Goal: Task Accomplishment & Management: Use online tool/utility

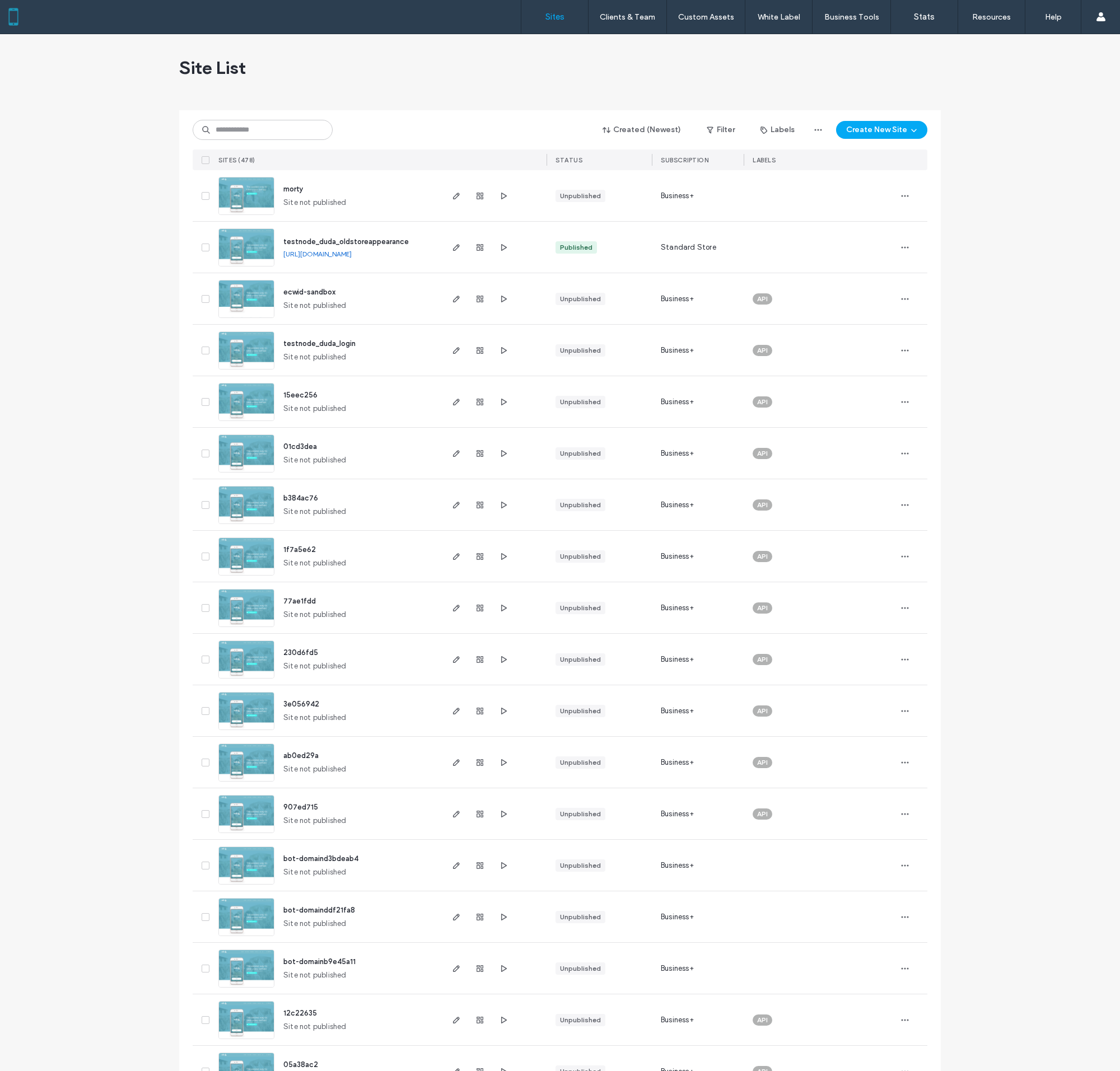
click at [247, 350] on img at bounding box center [247, 370] width 55 height 76
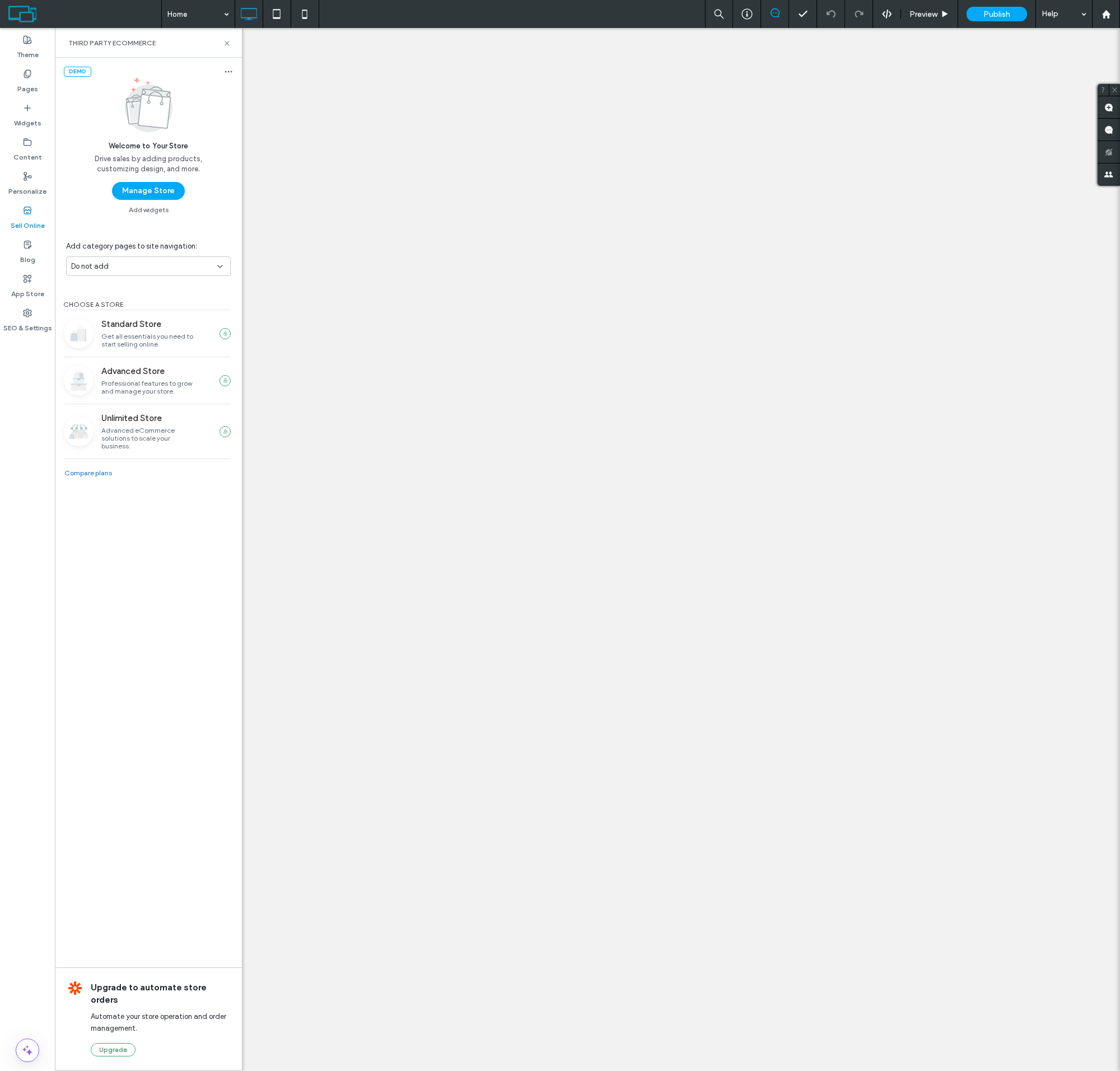
click at [148, 191] on button "Manage Store" at bounding box center [148, 191] width 73 height 18
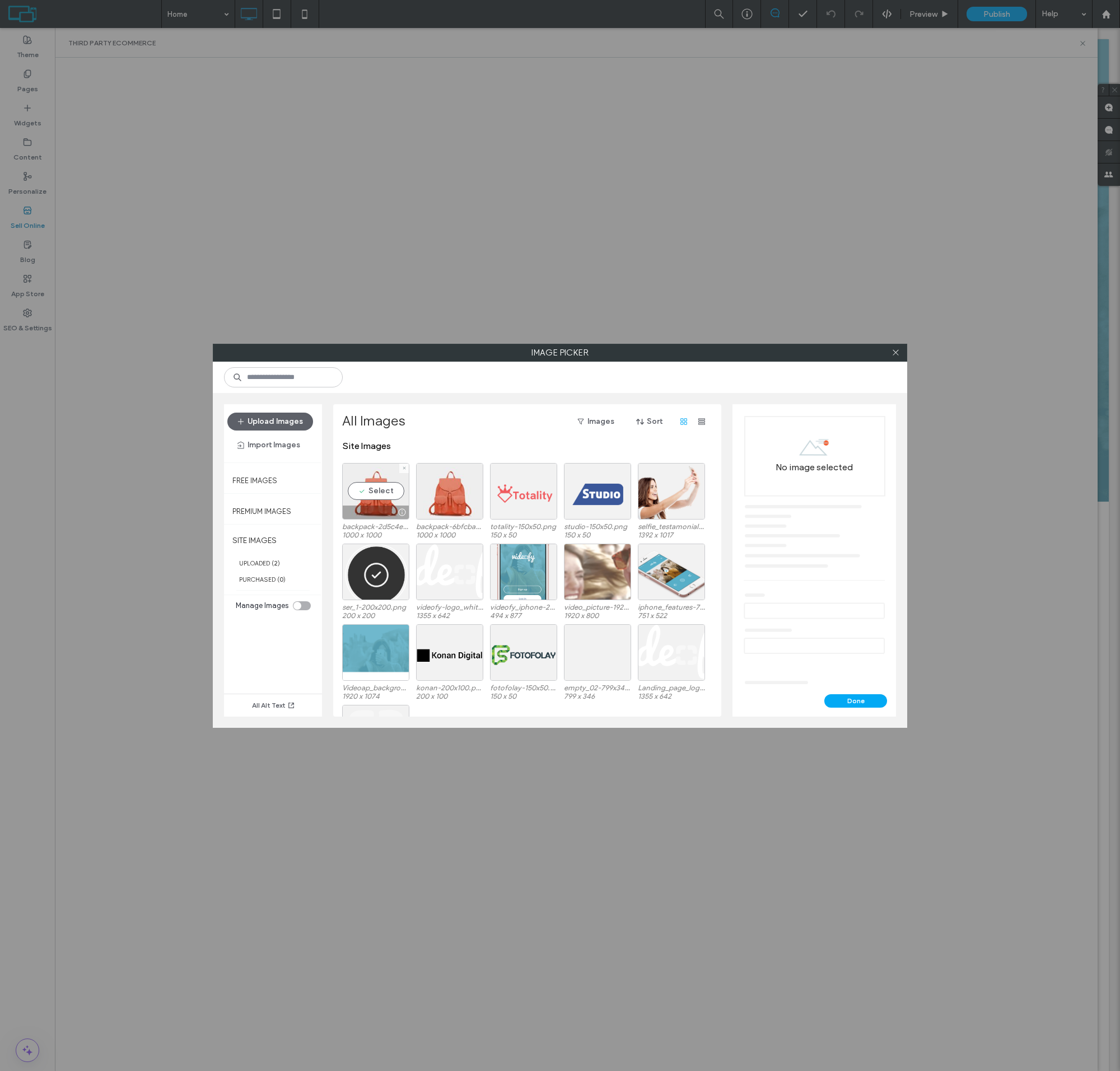
click at [376, 500] on div "Select" at bounding box center [376, 491] width 67 height 56
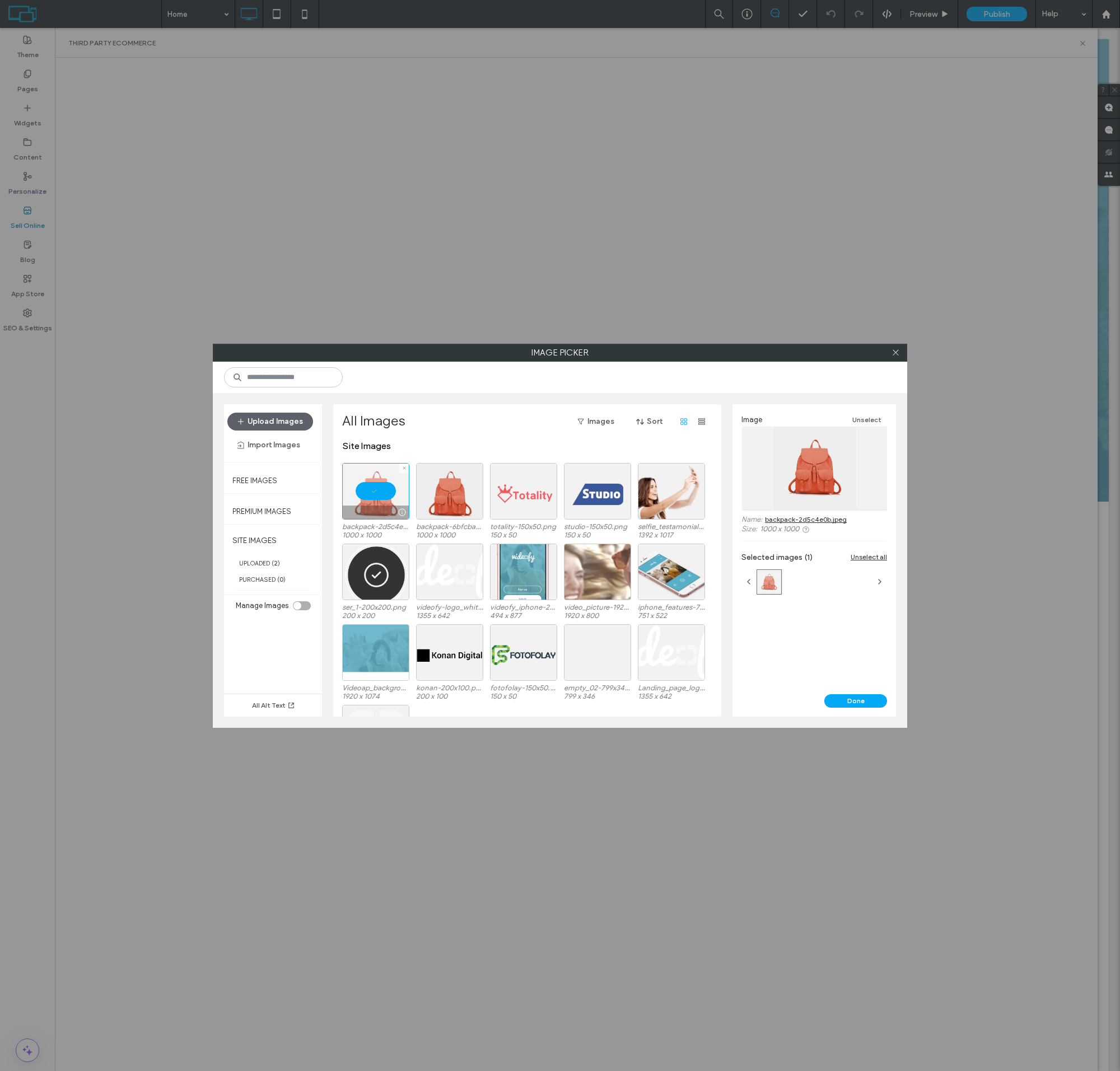
click at [856, 700] on button "Done" at bounding box center [856, 701] width 62 height 14
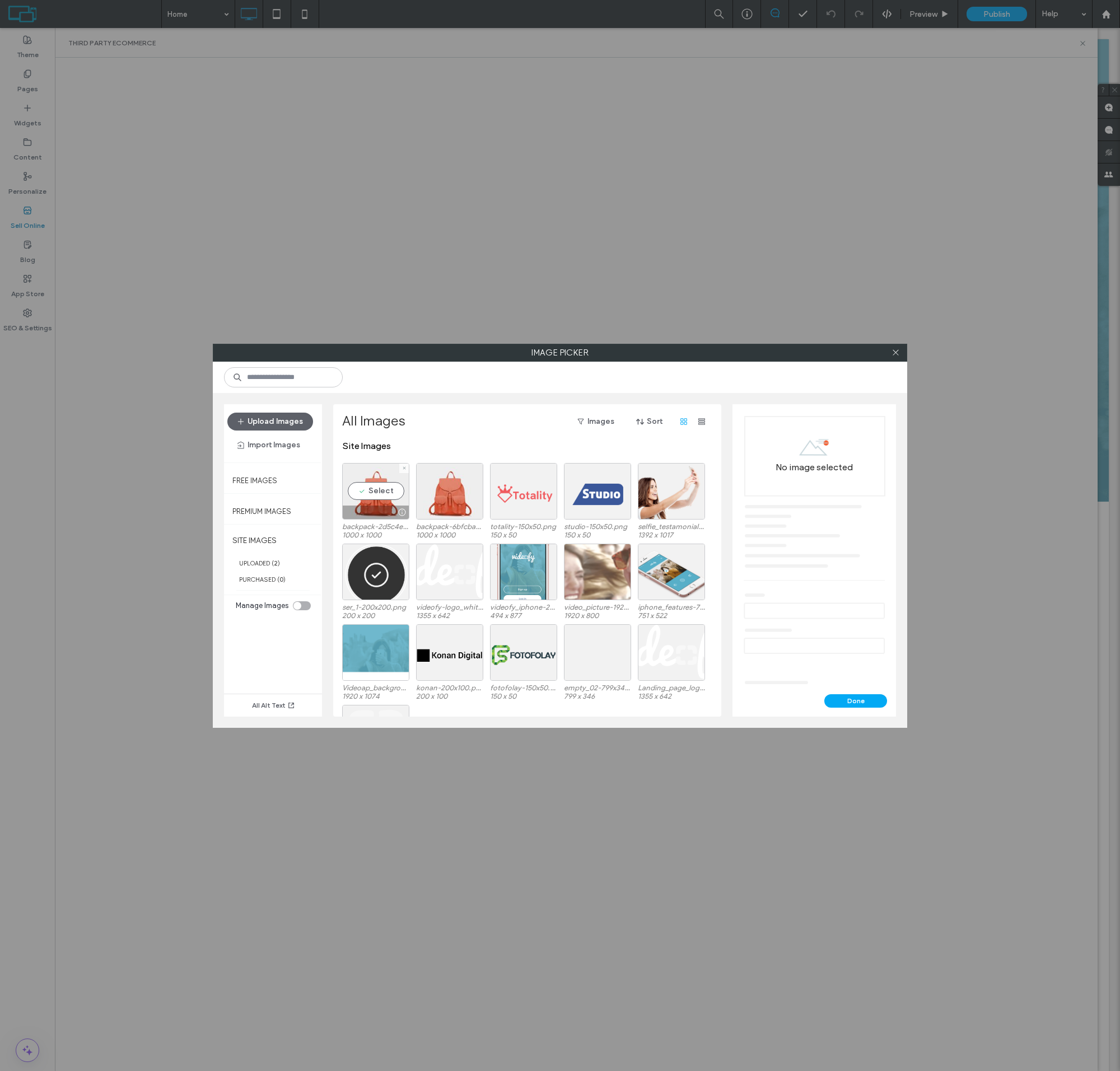
click at [376, 500] on div "Select" at bounding box center [376, 491] width 67 height 56
click at [856, 700] on button "Done" at bounding box center [856, 701] width 62 height 14
click at [376, 500] on div at bounding box center [376, 491] width 67 height 56
click at [856, 700] on button "Done" at bounding box center [856, 701] width 62 height 14
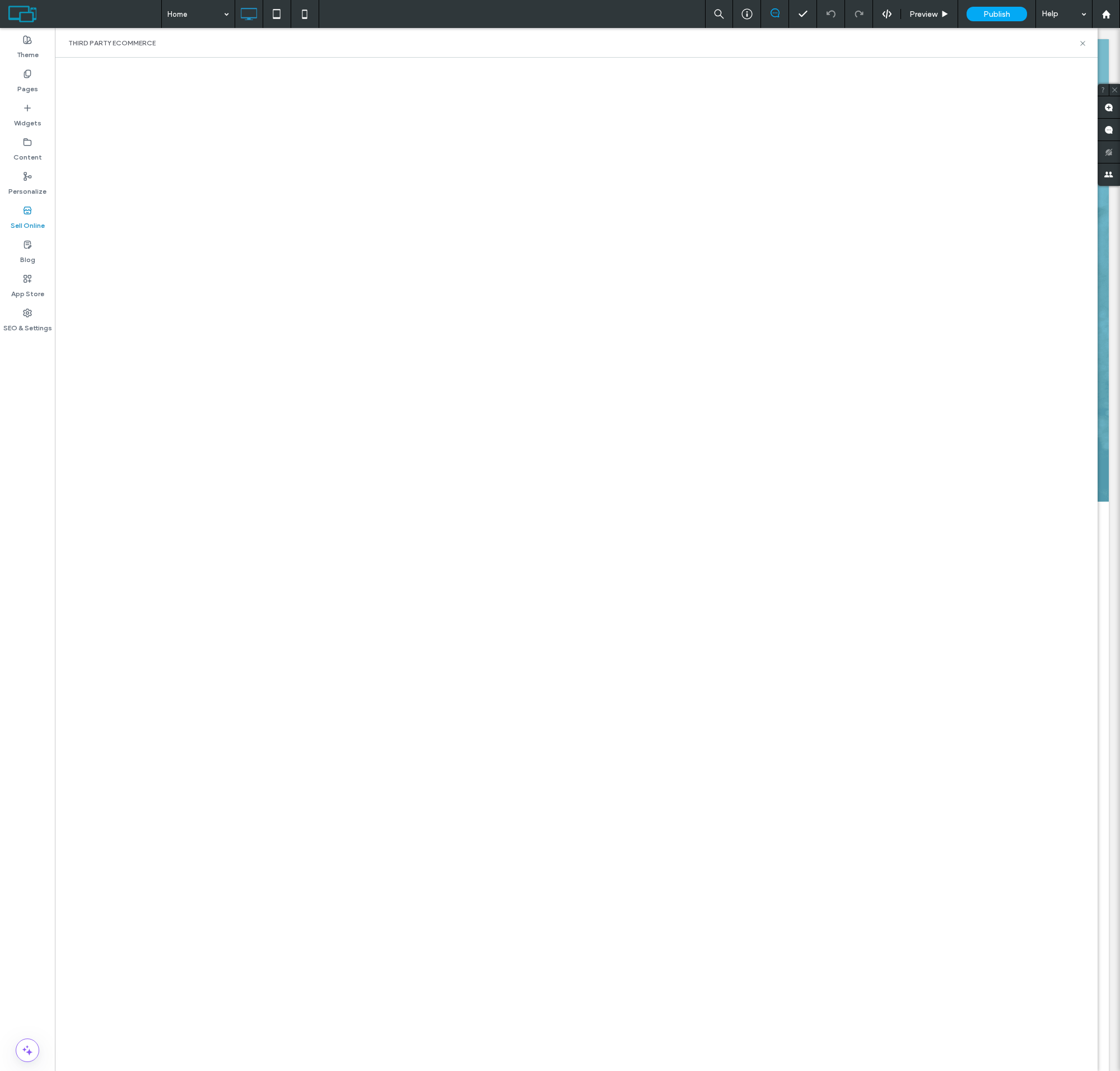
click at [1009, 0] on html ".wqwq-1{fill:#231f20;} .cls-1q, .cls-2q { fill-rule: evenodd; } .cls-2q { fill:…" at bounding box center [560, 535] width 1120 height 1071
